Goal: Task Accomplishment & Management: Manage account settings

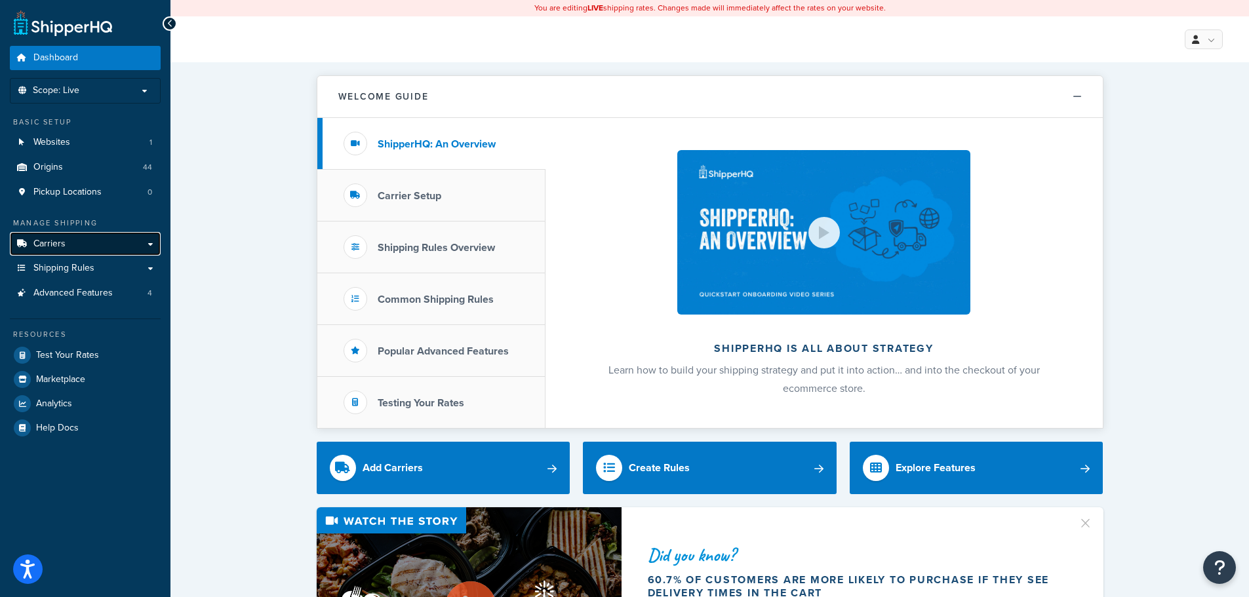
click at [60, 244] on span "Carriers" at bounding box center [49, 244] width 32 height 11
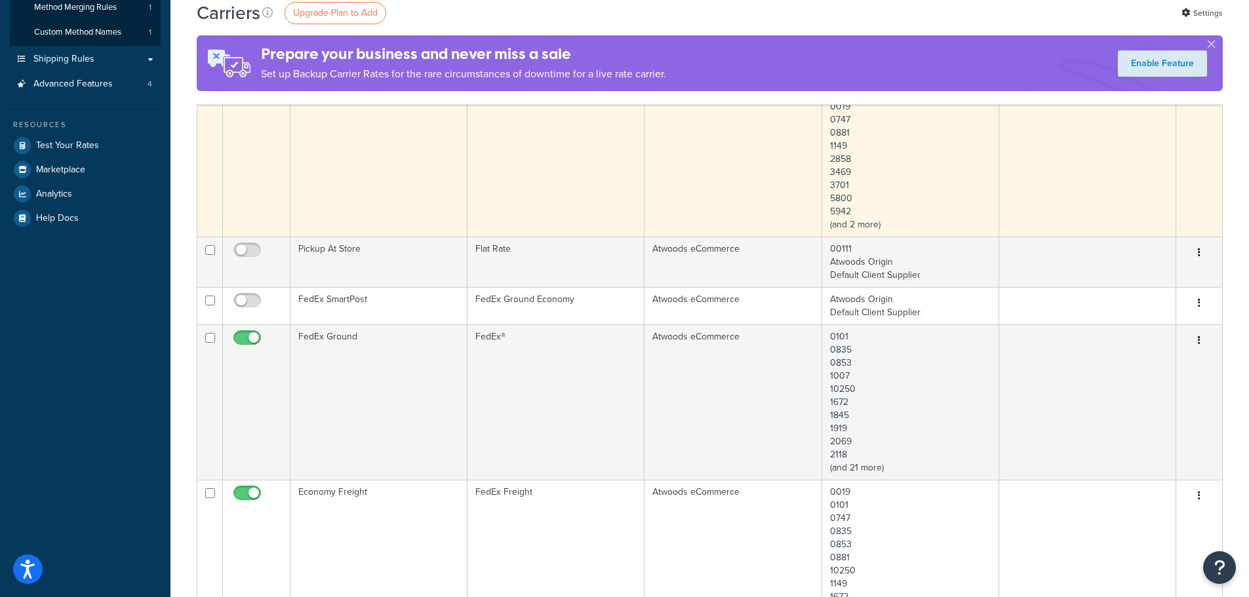
scroll to position [328, 0]
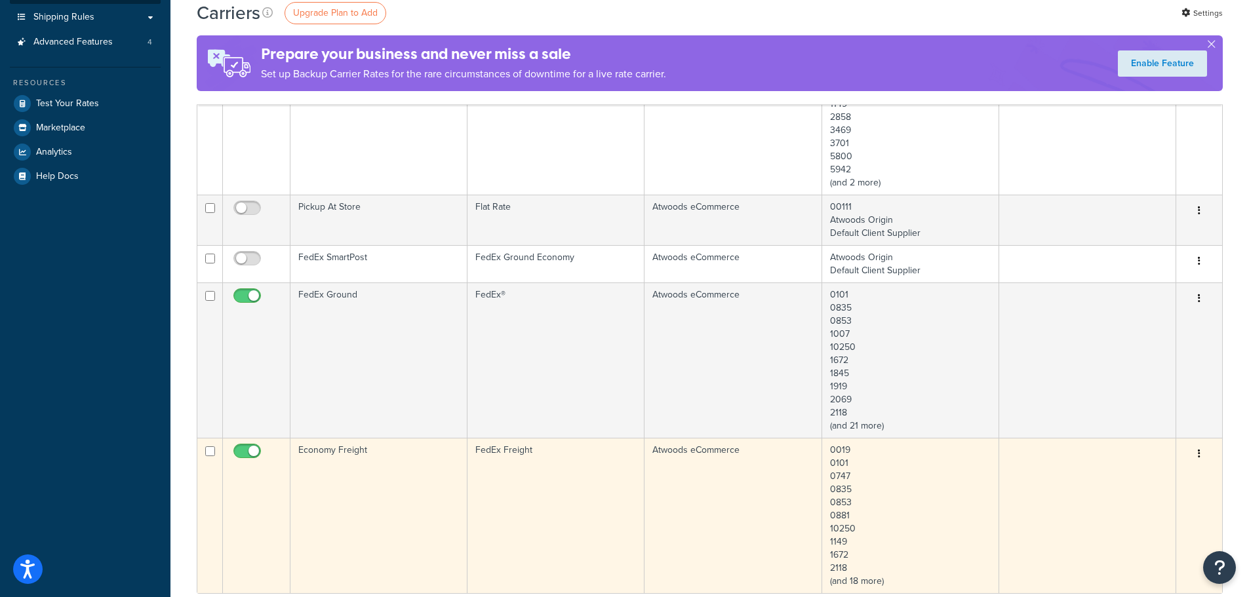
click at [380, 473] on td "Economy Freight" at bounding box center [379, 515] width 177 height 155
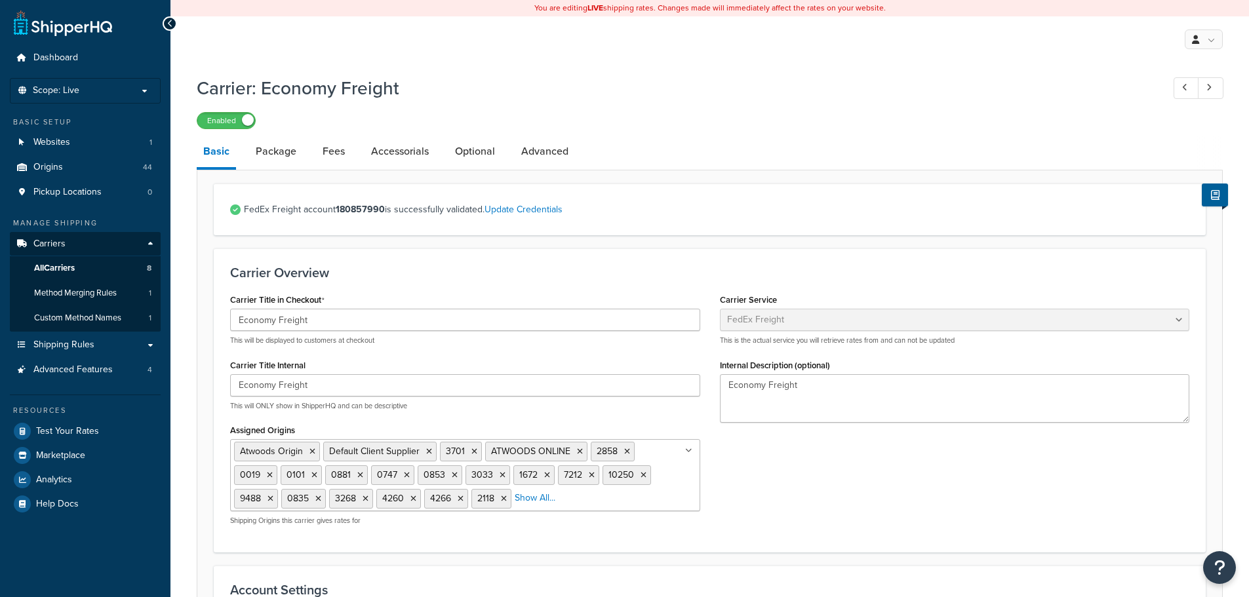
select select "fedExFreight"
click at [539, 211] on link "Update Credentials" at bounding box center [524, 210] width 78 height 14
select select "THIRD_PARTY"
select select "SKID"
select select "US"
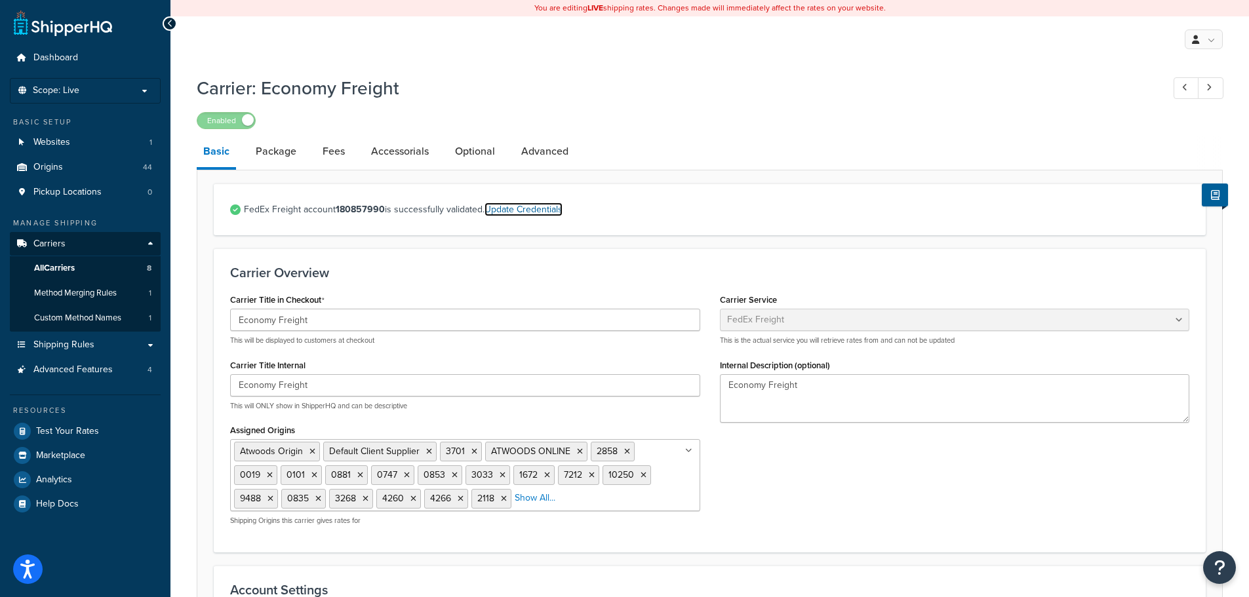
select select "OK"
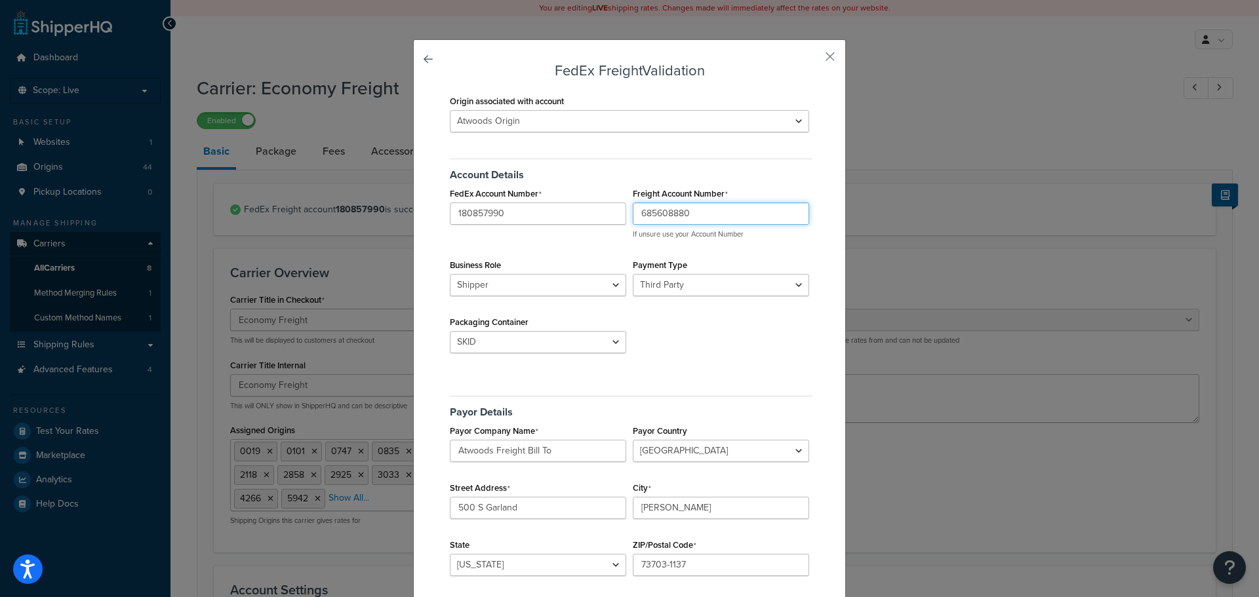
drag, startPoint x: 717, startPoint y: 217, endPoint x: 618, endPoint y: 211, distance: 98.6
click at [618, 184] on div "FedEx Account Number 180857990 Freight Account Number 685608880 If unsure use y…" at bounding box center [630, 184] width 366 height 0
drag, startPoint x: 718, startPoint y: 209, endPoint x: 693, endPoint y: 215, distance: 25.6
click at [718, 209] on input "685608880" at bounding box center [721, 214] width 176 height 22
drag, startPoint x: 681, startPoint y: 216, endPoint x: 580, endPoint y: 208, distance: 101.3
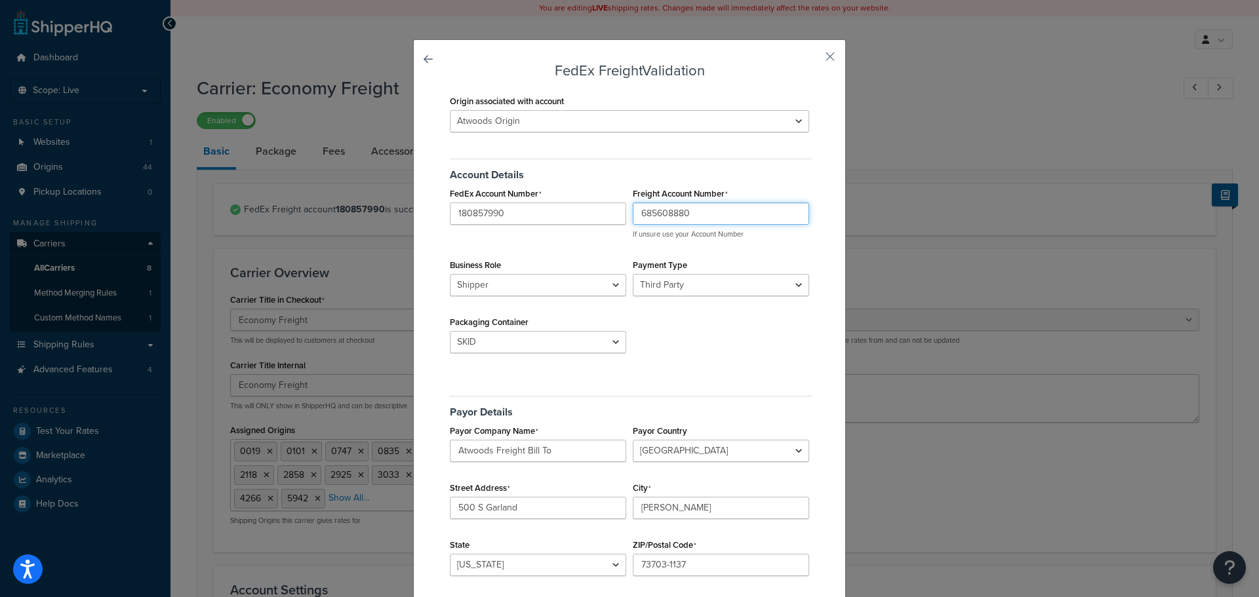
click at [580, 184] on div "FedEx Account Number 180857990 Freight Account Number 685608880 If unsure use y…" at bounding box center [630, 184] width 366 height 0
drag, startPoint x: 747, startPoint y: 220, endPoint x: 553, endPoint y: 207, distance: 194.6
click at [553, 184] on div "FedEx Account Number 180857990 Freight Account Number 685608880 If unsure use y…" at bounding box center [630, 184] width 366 height 0
paste input "65295583"
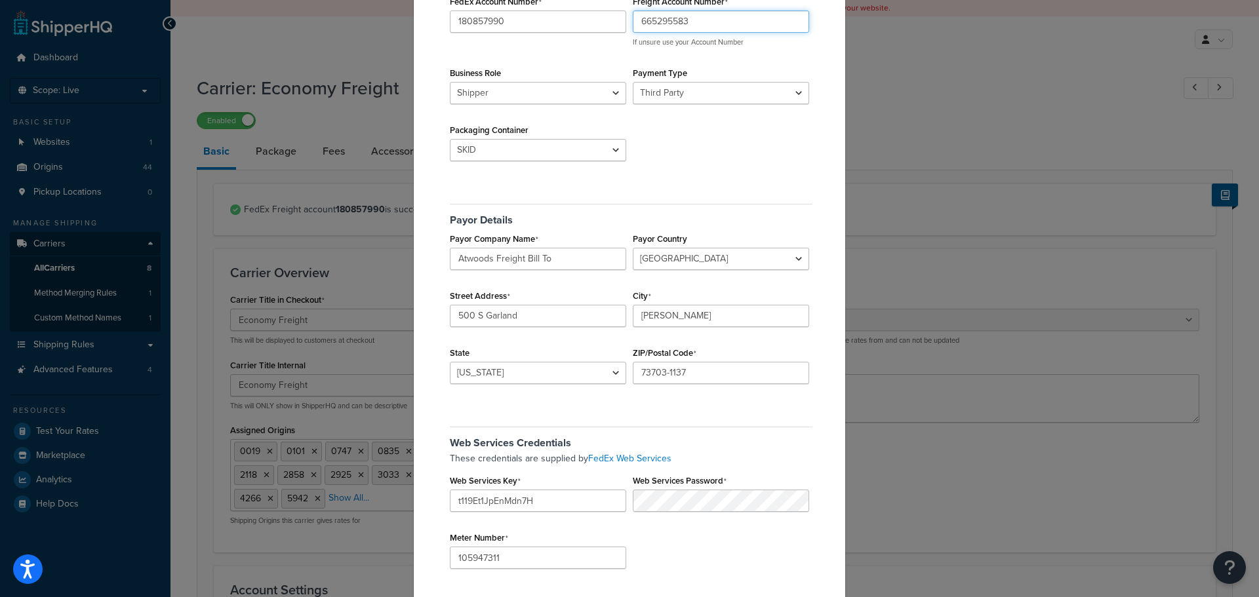
scroll to position [258, 0]
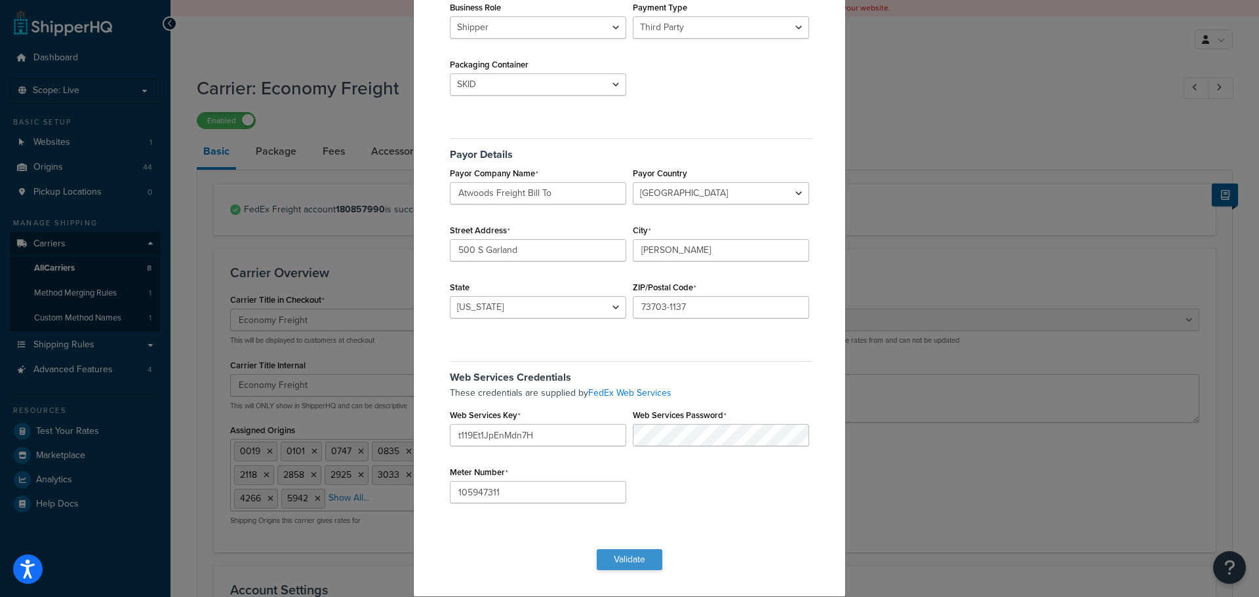
type input "665295583"
click at [638, 562] on button "Validate" at bounding box center [630, 560] width 66 height 21
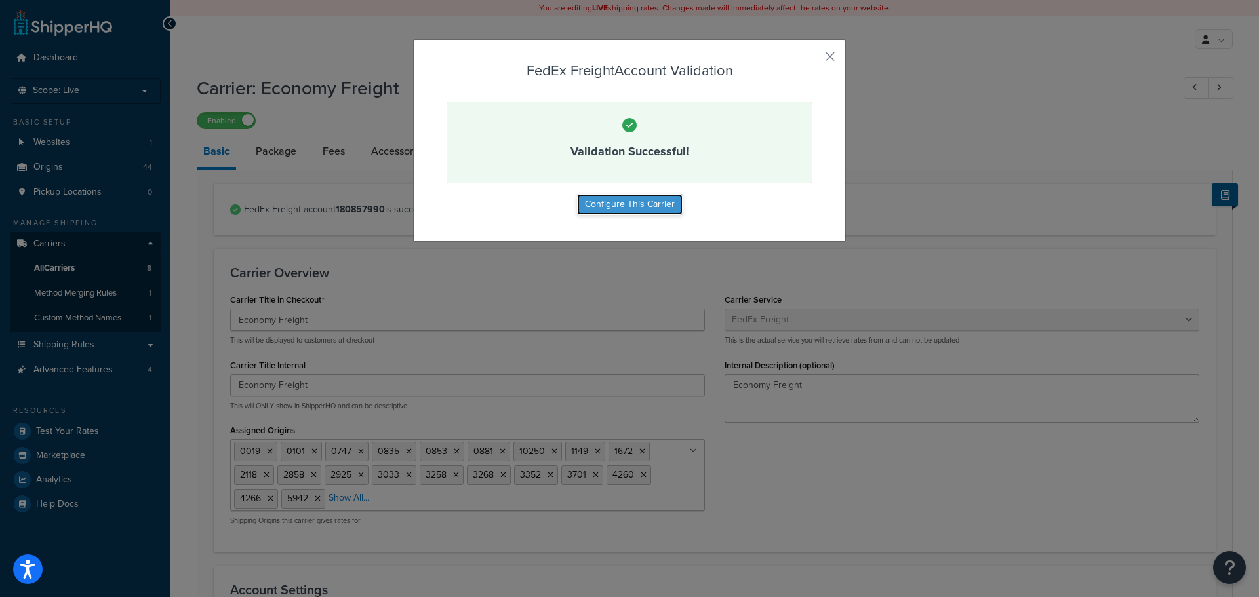
click at [634, 207] on button "Configure This Carrier" at bounding box center [630, 204] width 106 height 21
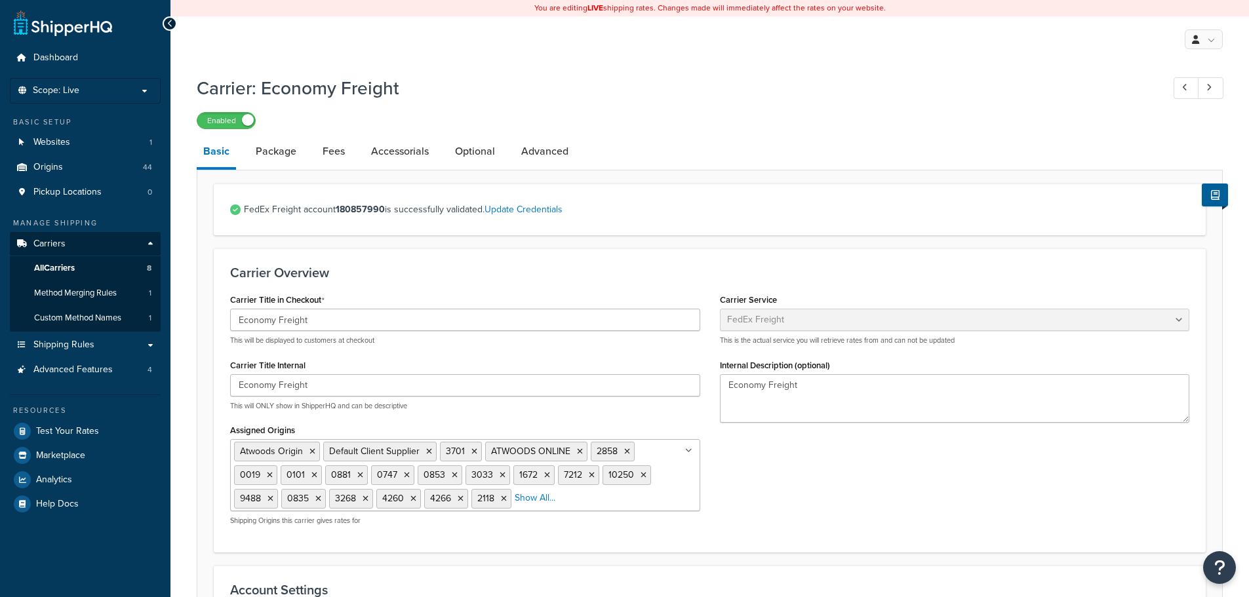
select select "fedExFreight"
click at [536, 211] on link "Update Credentials" at bounding box center [524, 210] width 78 height 14
select select "THIRD_PARTY"
select select "SKID"
select select "US"
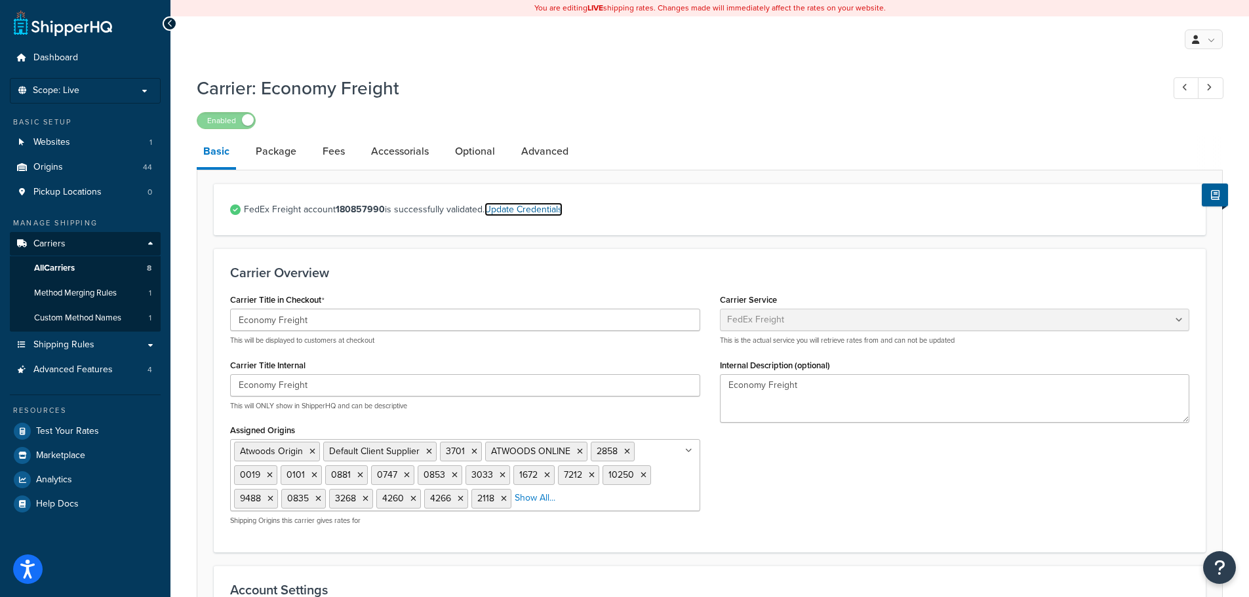
select select "OK"
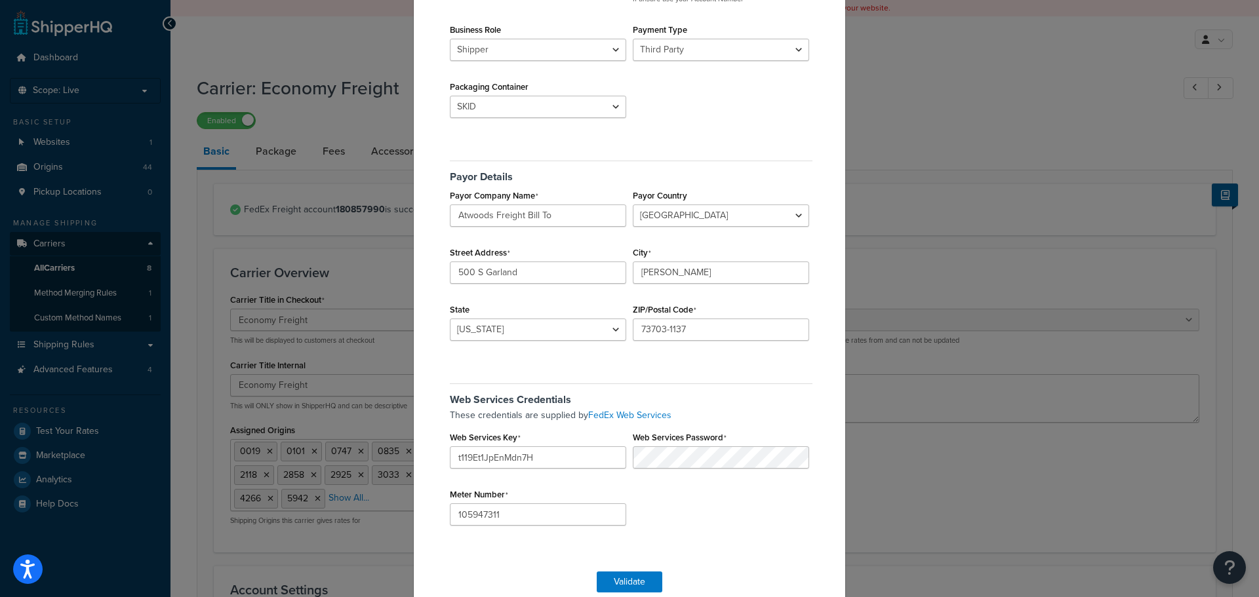
scroll to position [258, 0]
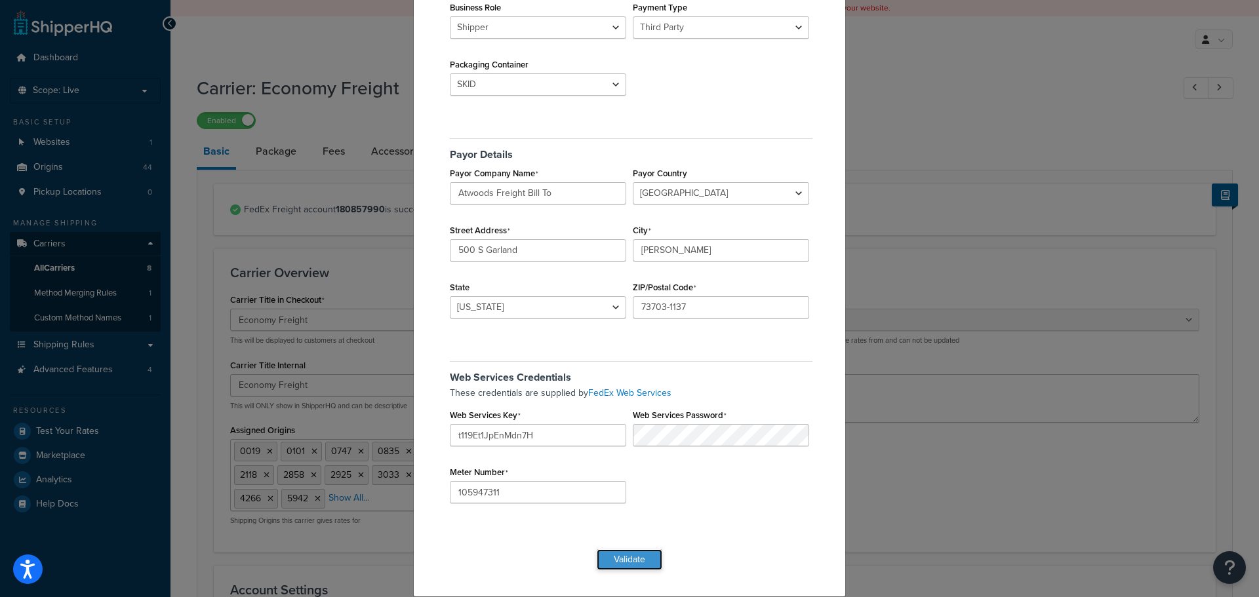
click at [636, 560] on button "Validate" at bounding box center [630, 560] width 66 height 21
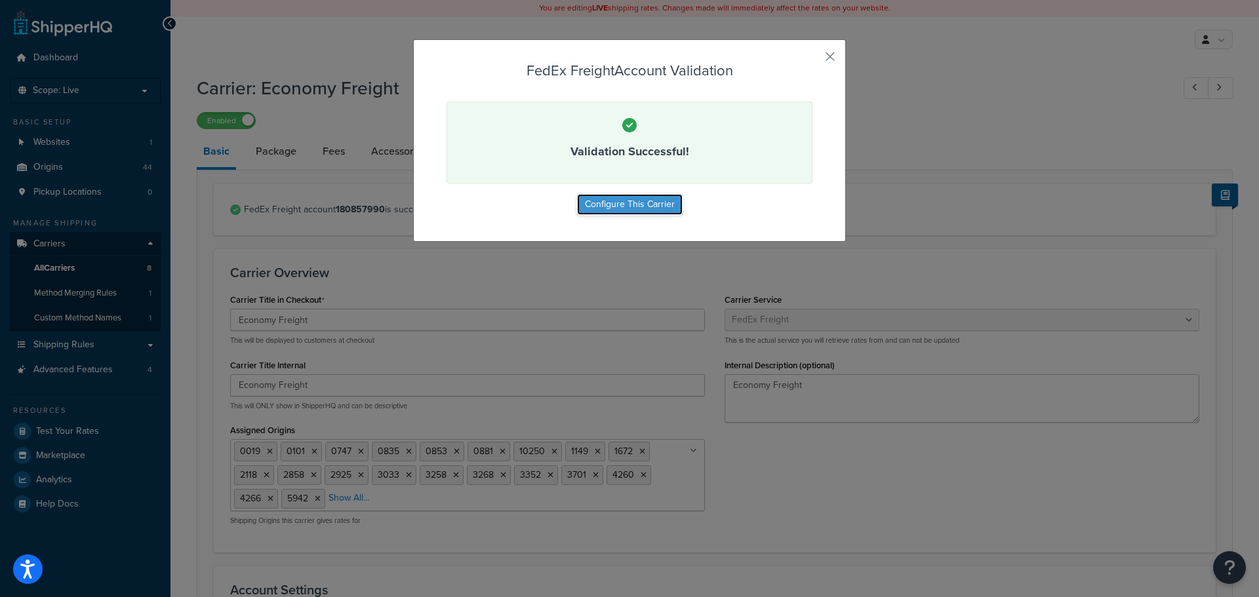
click at [639, 199] on button "Configure This Carrier" at bounding box center [630, 204] width 106 height 21
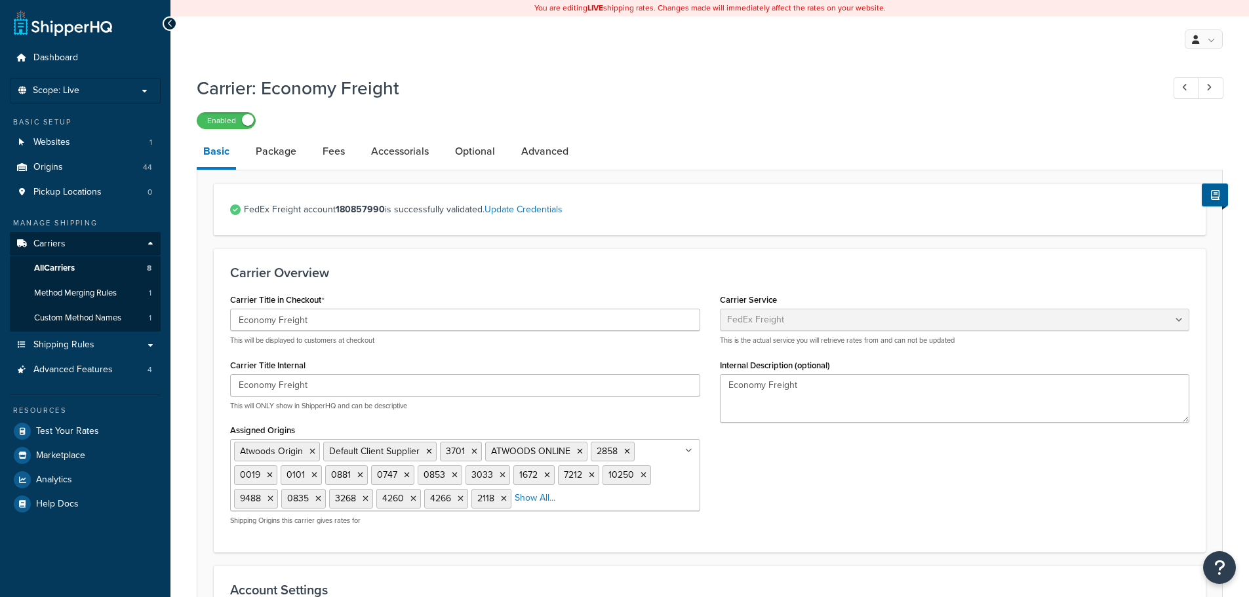
select select "fedExFreight"
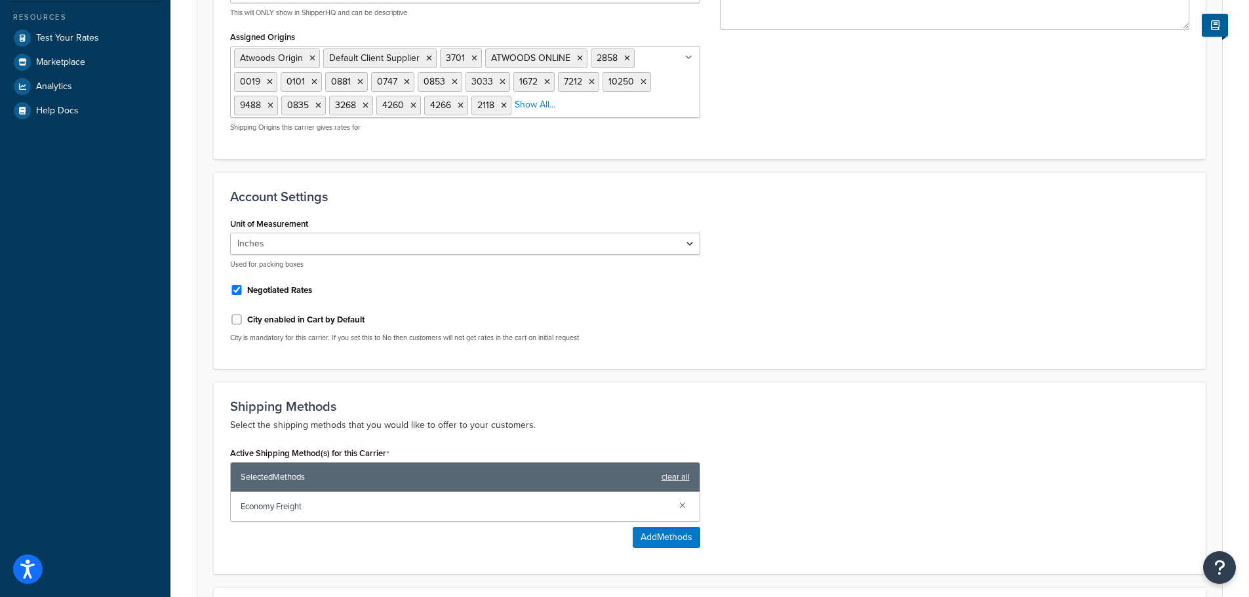
scroll to position [638, 0]
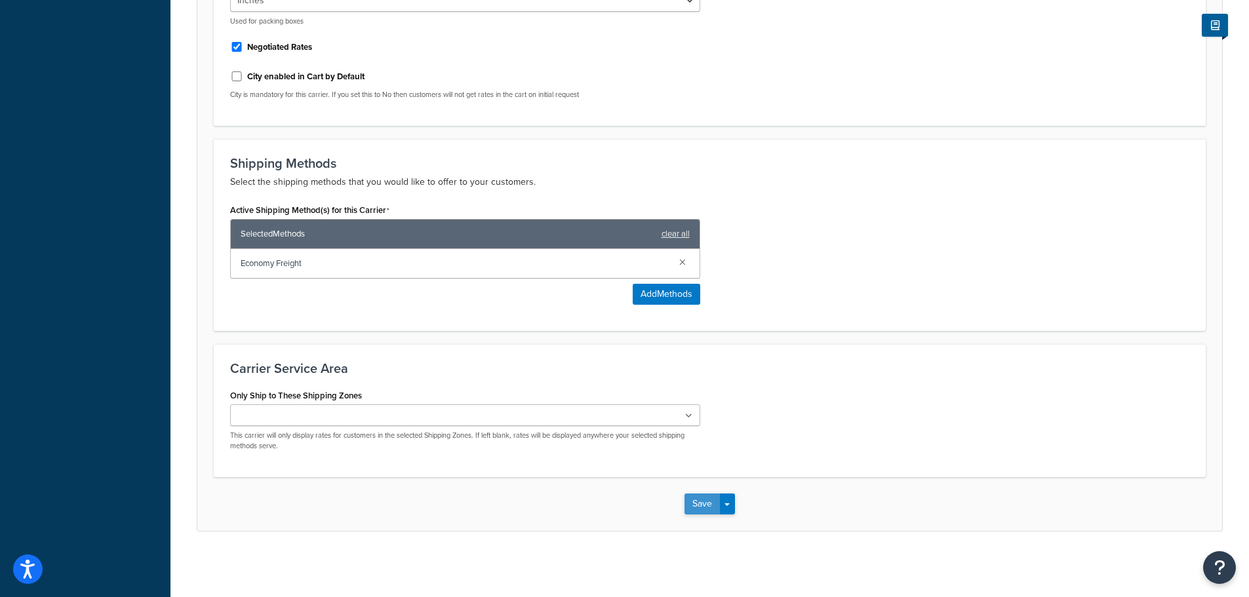
click at [701, 506] on button "Save" at bounding box center [702, 504] width 35 height 21
